Goal: Transaction & Acquisition: Purchase product/service

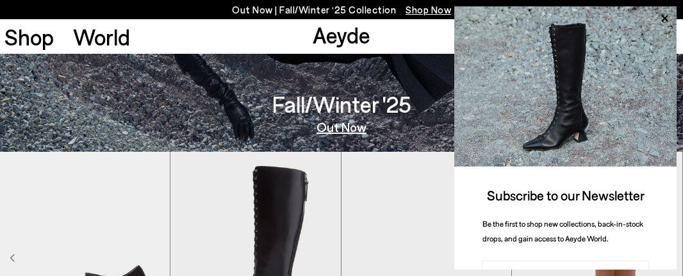
scroll to position [129, 0]
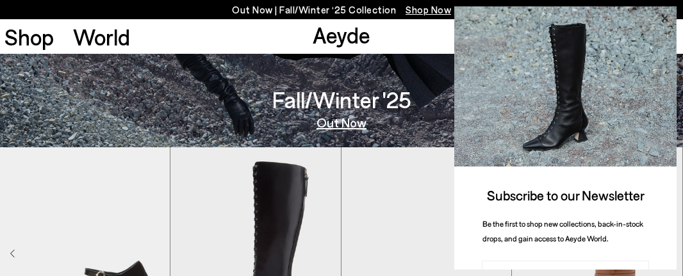
click at [665, 13] on icon at bounding box center [664, 18] width 17 height 17
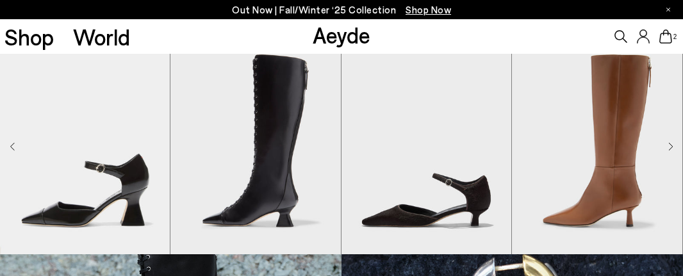
scroll to position [293, 0]
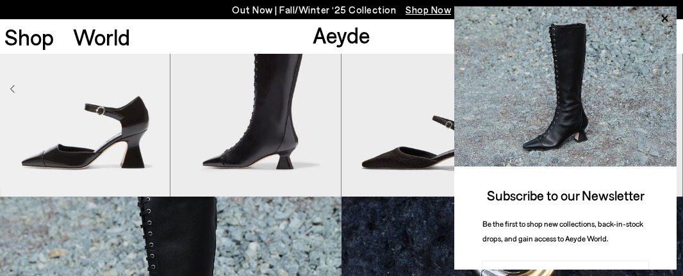
click at [670, 88] on img at bounding box center [565, 86] width 222 height 160
click at [665, 19] on icon at bounding box center [664, 18] width 6 height 6
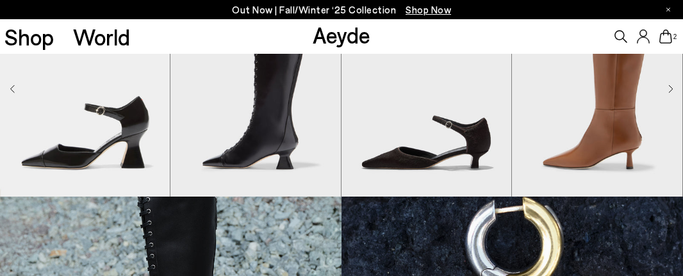
scroll to position [320, 0]
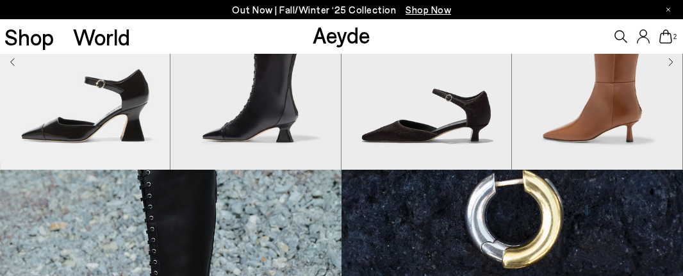
click at [673, 58] on icon "Next slide" at bounding box center [670, 62] width 5 height 9
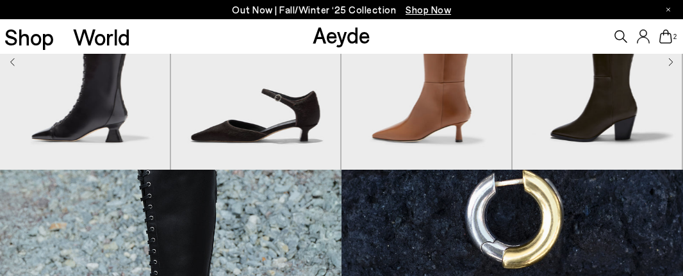
scroll to position [236, 0]
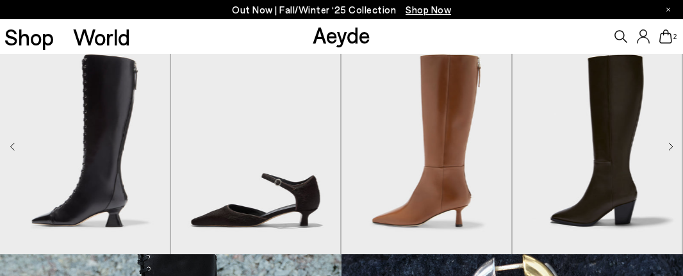
click at [673, 140] on div "Next slide" at bounding box center [670, 147] width 5 height 15
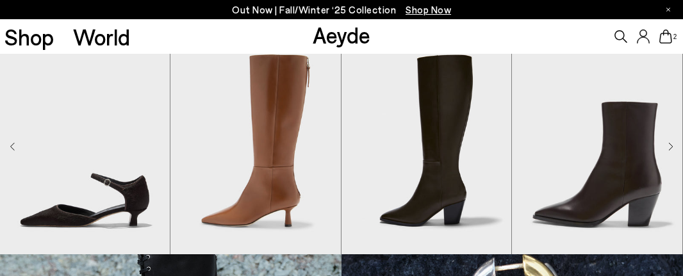
click at [671, 145] on icon "Next slide" at bounding box center [670, 146] width 5 height 9
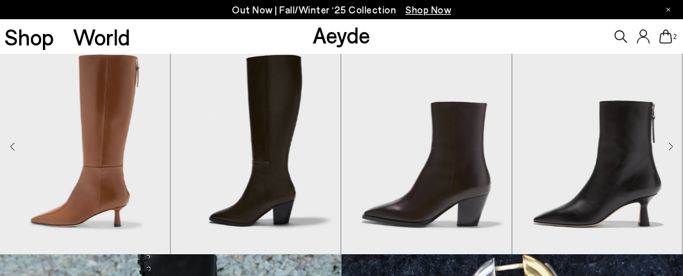
click at [671, 145] on icon "Next slide" at bounding box center [670, 146] width 5 height 9
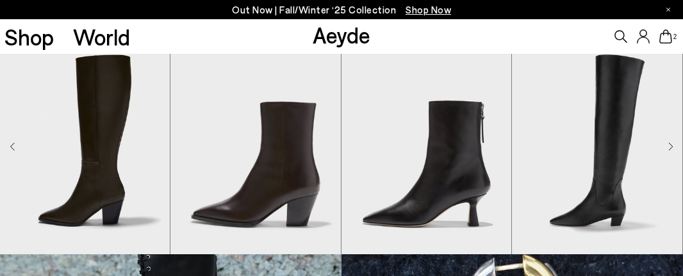
click at [671, 145] on icon "Next slide" at bounding box center [670, 146] width 5 height 9
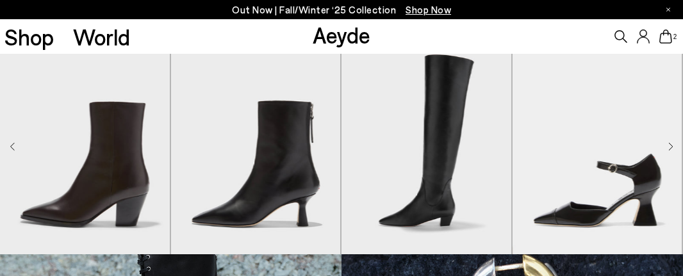
click at [671, 145] on icon "Next slide" at bounding box center [670, 146] width 5 height 9
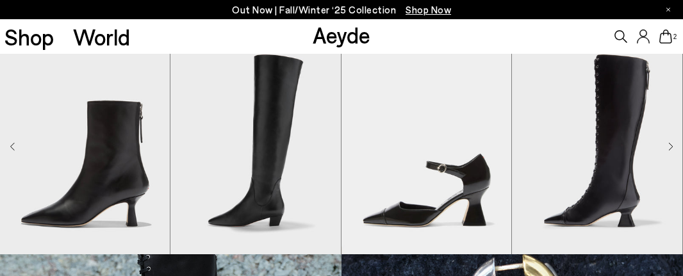
click at [671, 145] on icon "Next slide" at bounding box center [670, 146] width 5 height 9
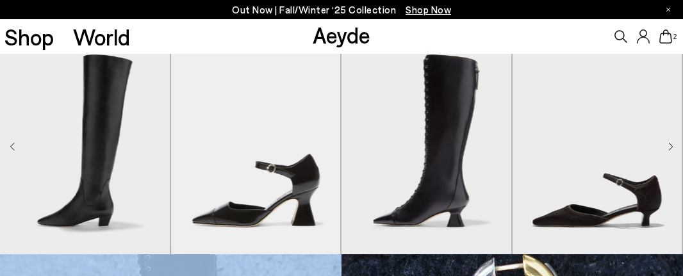
click at [671, 145] on icon "Next slide" at bounding box center [670, 146] width 5 height 9
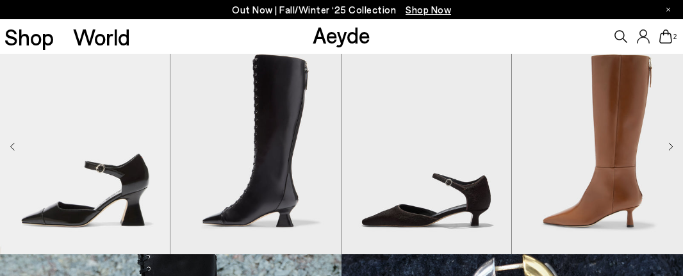
click at [671, 145] on icon "Next slide" at bounding box center [670, 146] width 5 height 9
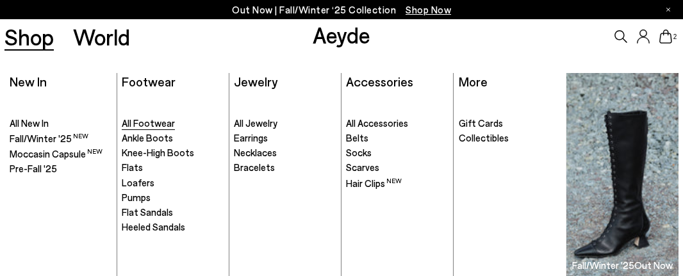
click at [159, 121] on span "All Footwear" at bounding box center [148, 123] width 53 height 12
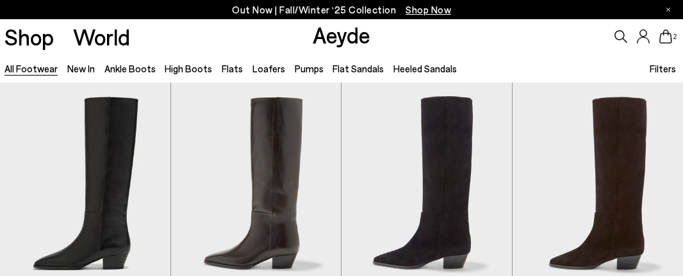
scroll to position [10, 0]
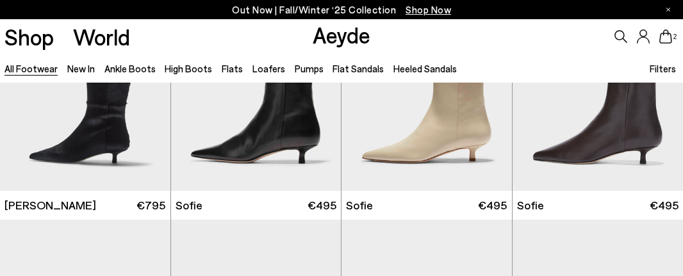
scroll to position [2910, 0]
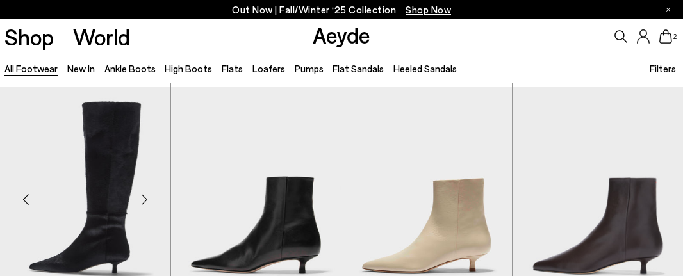
click at [147, 200] on div "Next slide" at bounding box center [145, 199] width 38 height 38
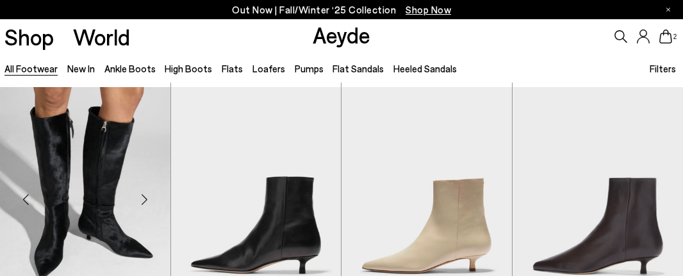
click at [147, 200] on div "Next slide" at bounding box center [145, 199] width 38 height 38
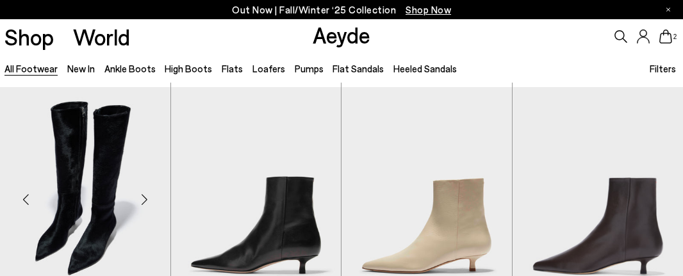
click at [147, 199] on div "Next slide" at bounding box center [145, 199] width 38 height 38
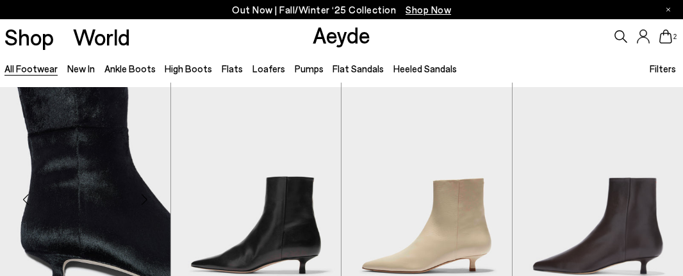
click at [147, 200] on div "Next slide" at bounding box center [145, 199] width 38 height 38
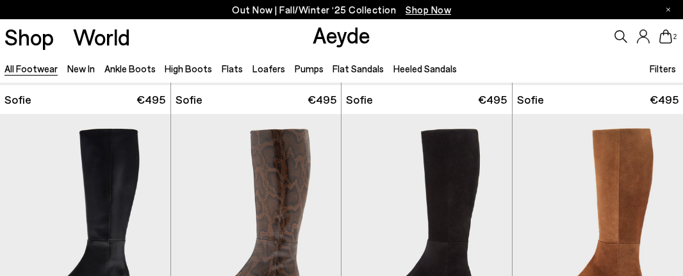
scroll to position [3430, 0]
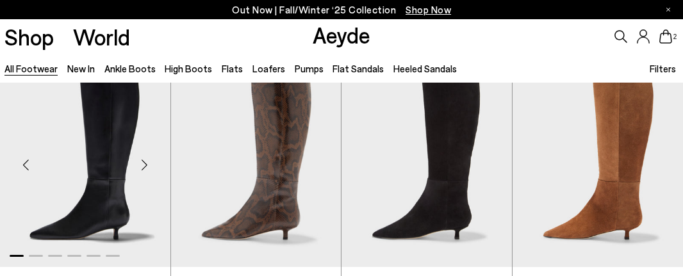
click at [147, 162] on div "Next slide" at bounding box center [145, 165] width 38 height 38
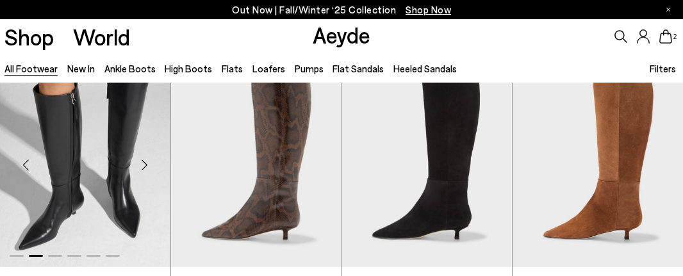
click at [147, 162] on div "Next slide" at bounding box center [145, 165] width 38 height 38
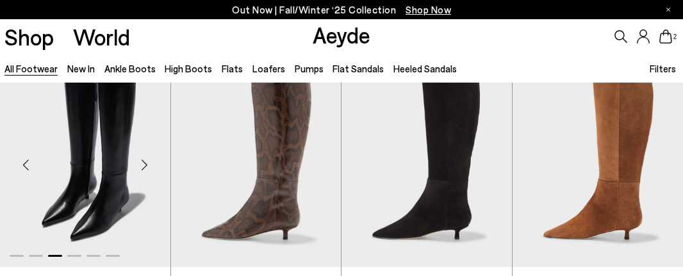
click at [147, 162] on div "Next slide" at bounding box center [145, 165] width 38 height 38
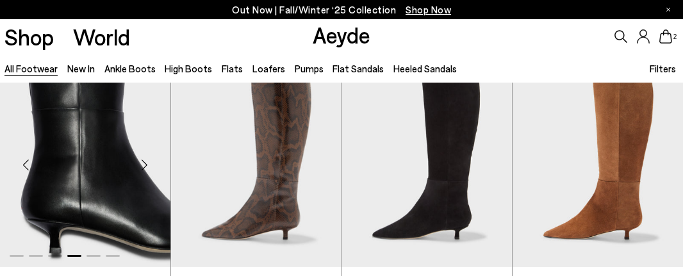
click at [147, 162] on div "Next slide" at bounding box center [145, 165] width 38 height 38
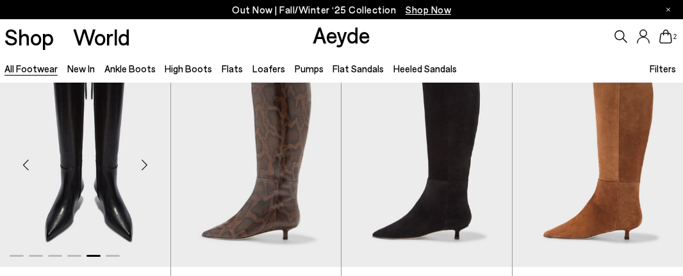
click at [147, 162] on div "Next slide" at bounding box center [145, 165] width 38 height 38
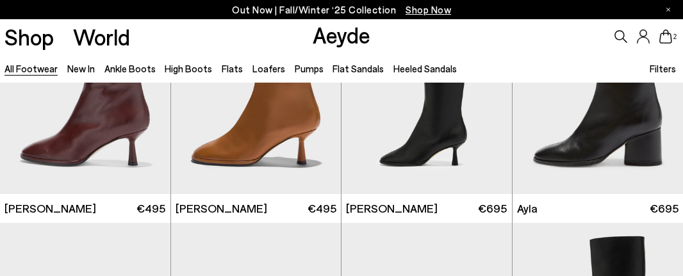
scroll to position [4976, 0]
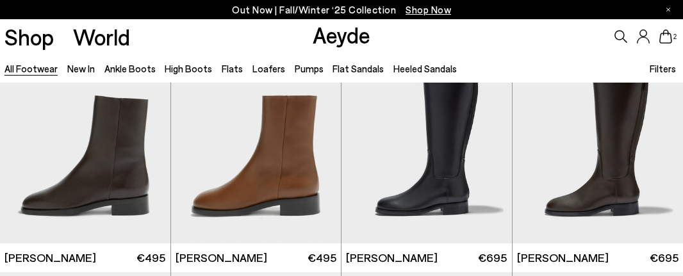
scroll to position [5678, 0]
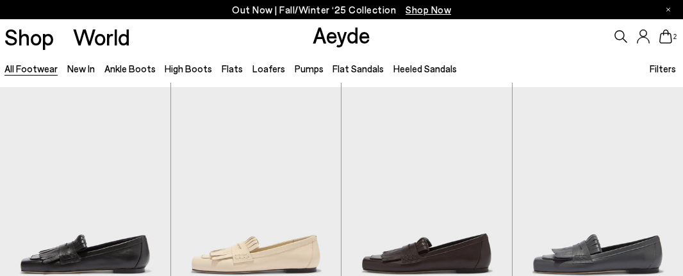
scroll to position [7790, 0]
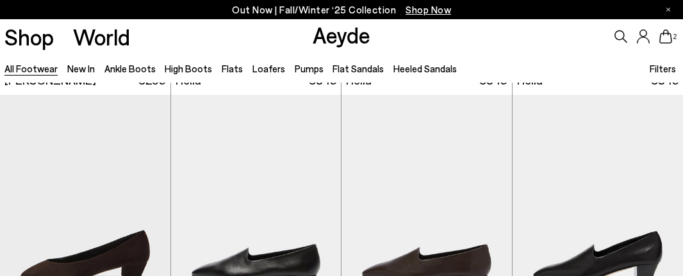
scroll to position [9155, 0]
